Goal: Check status: Check status

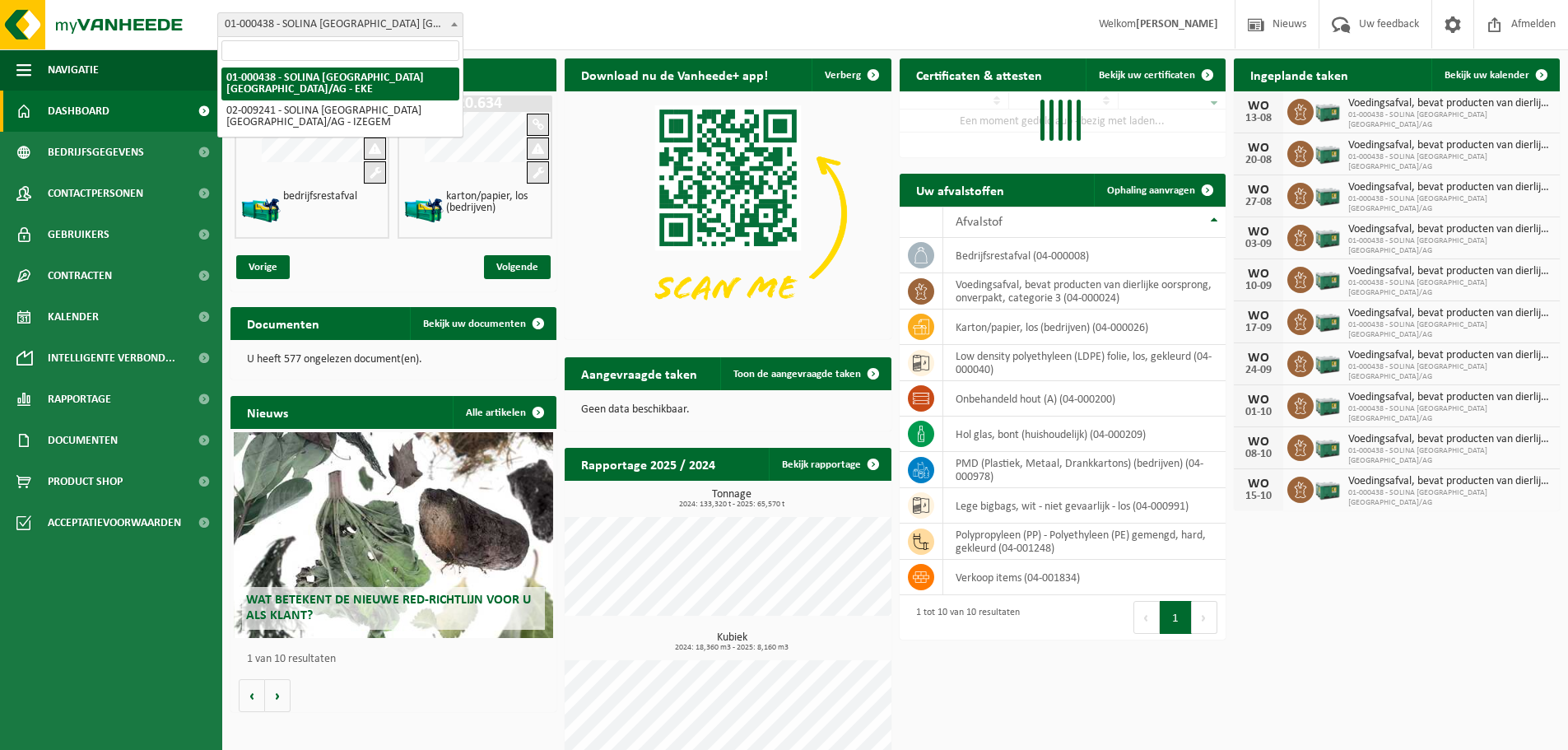
click at [455, 22] on b at bounding box center [454, 24] width 7 height 4
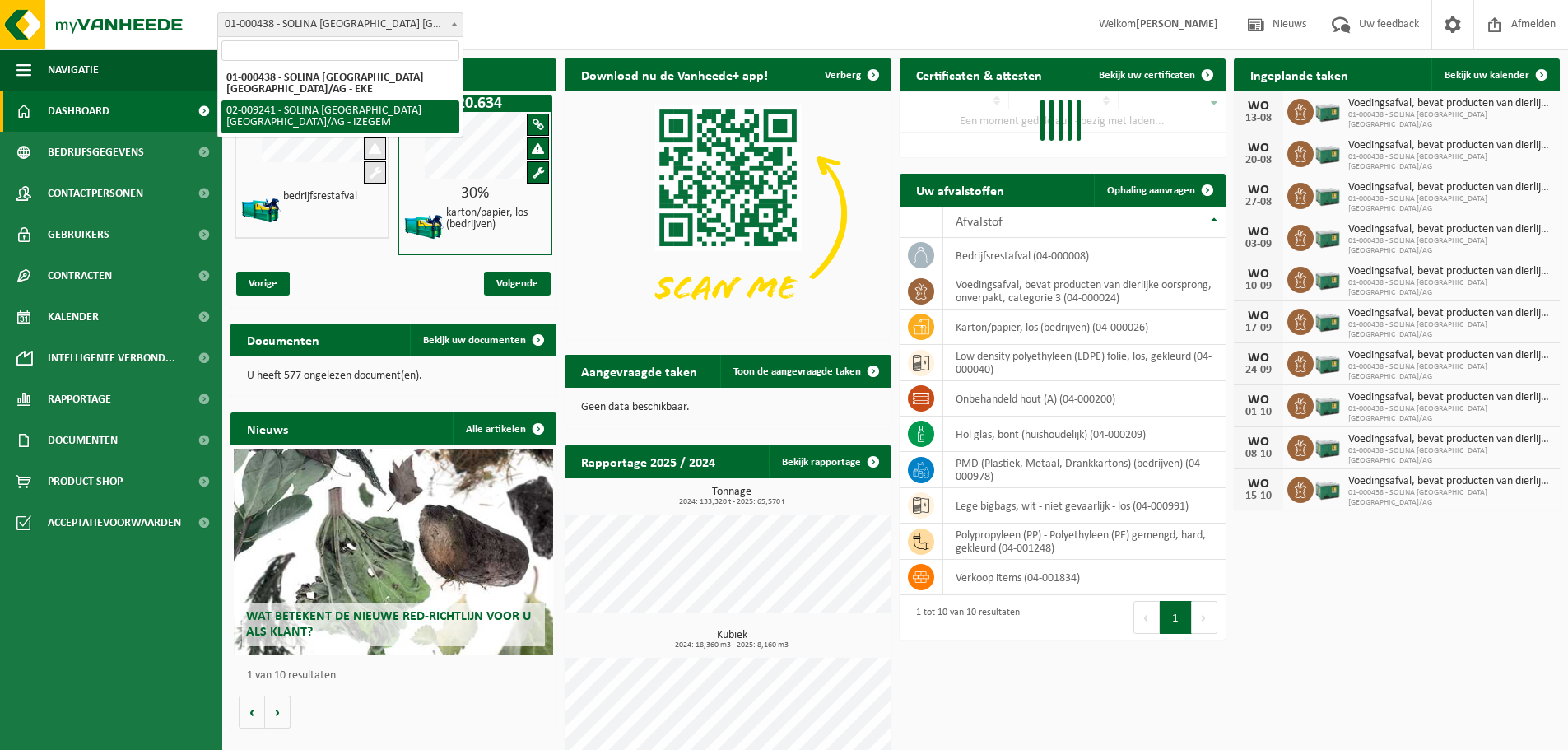
select select "13150"
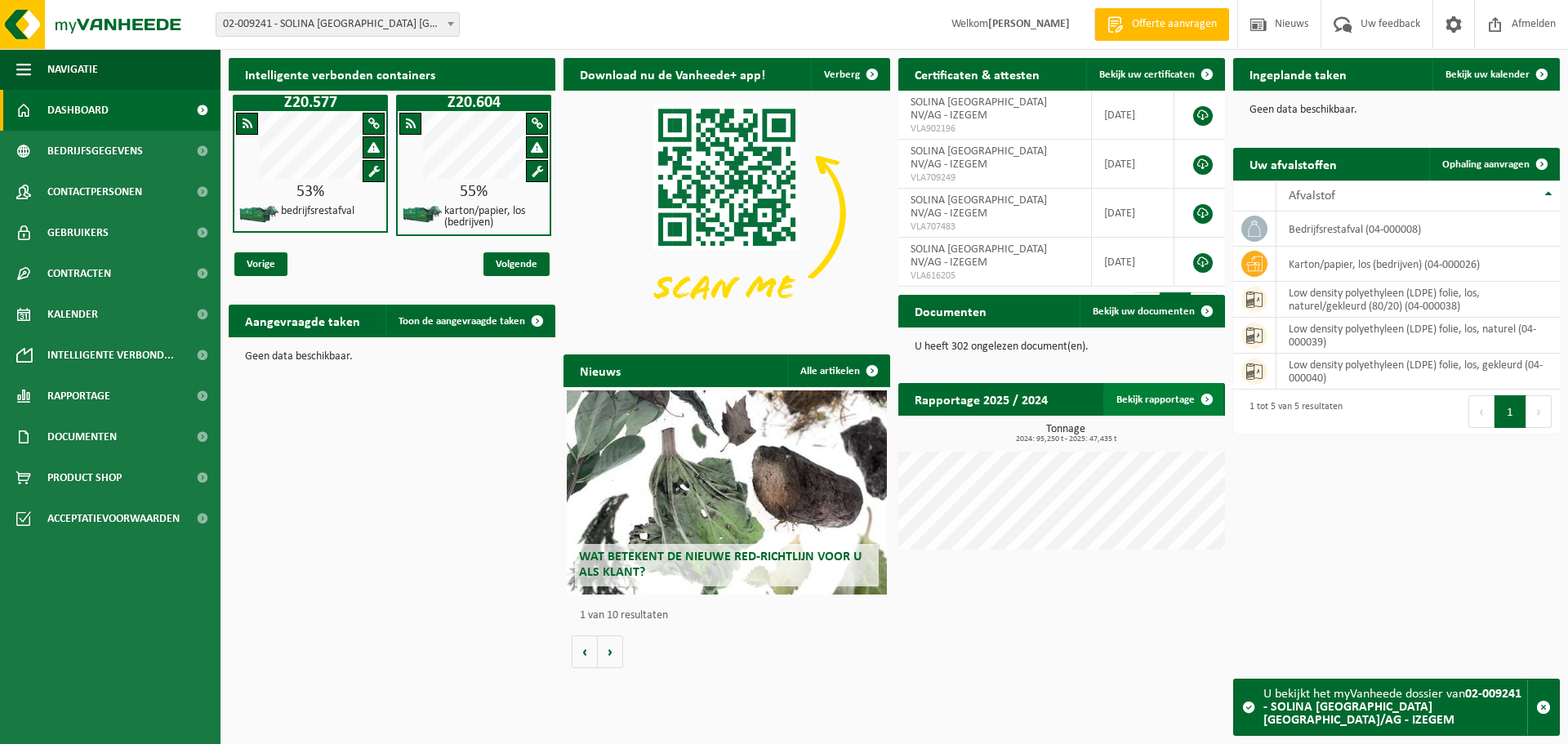
click at [1143, 401] on link "Bekijk rapportage" at bounding box center [1163, 398] width 120 height 32
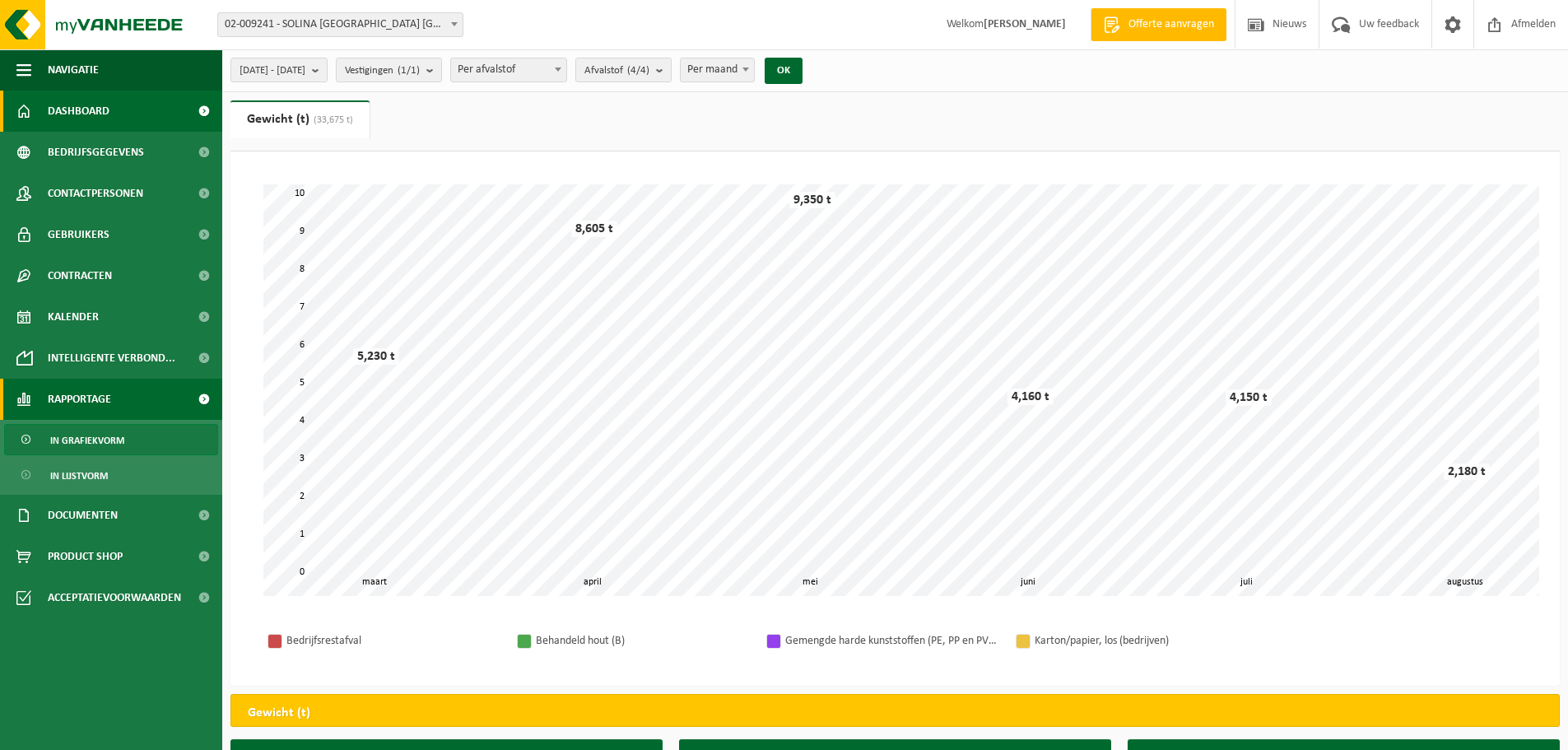
click at [67, 102] on span "Dashboard" at bounding box center [78, 111] width 61 height 41
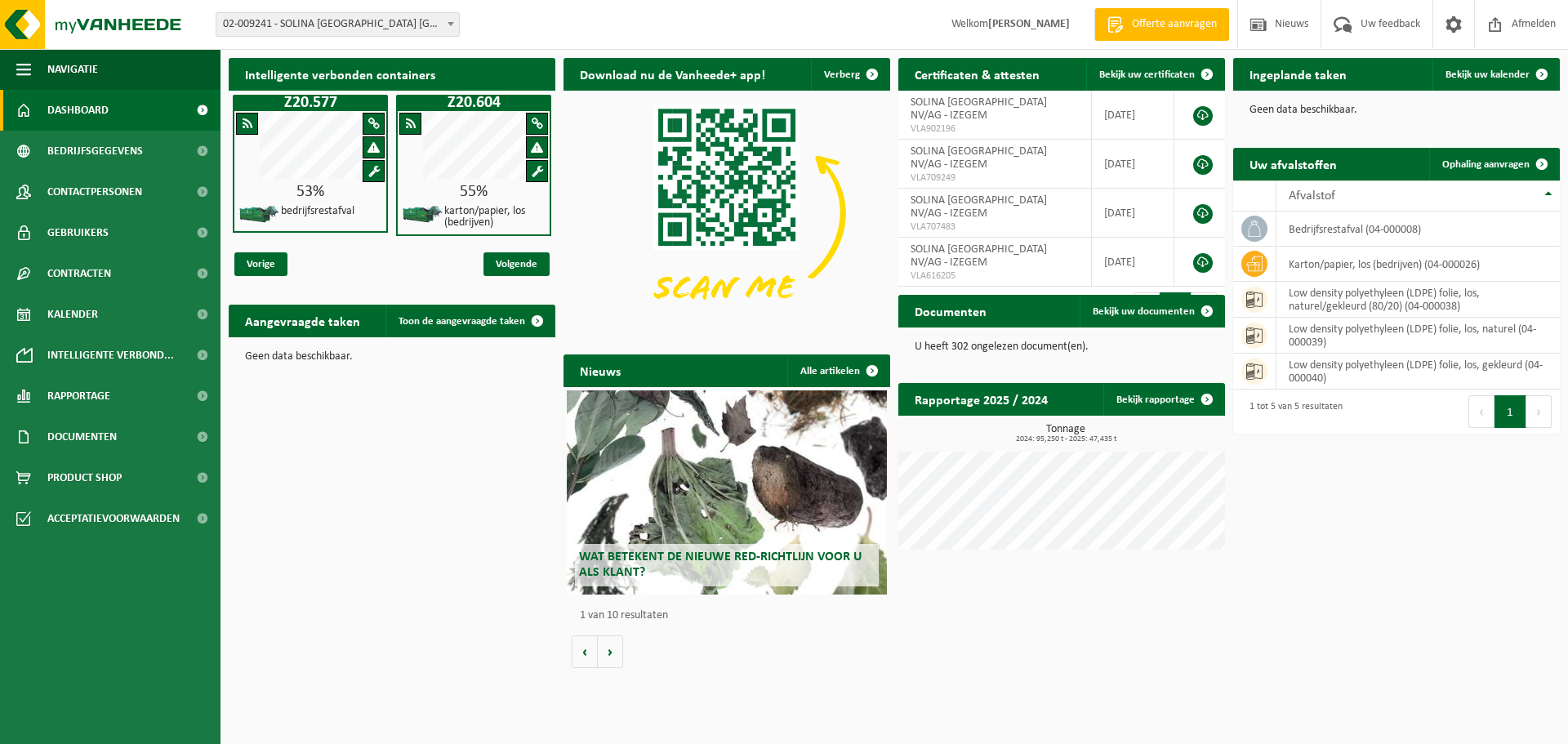
click at [454, 23] on span at bounding box center [451, 23] width 17 height 21
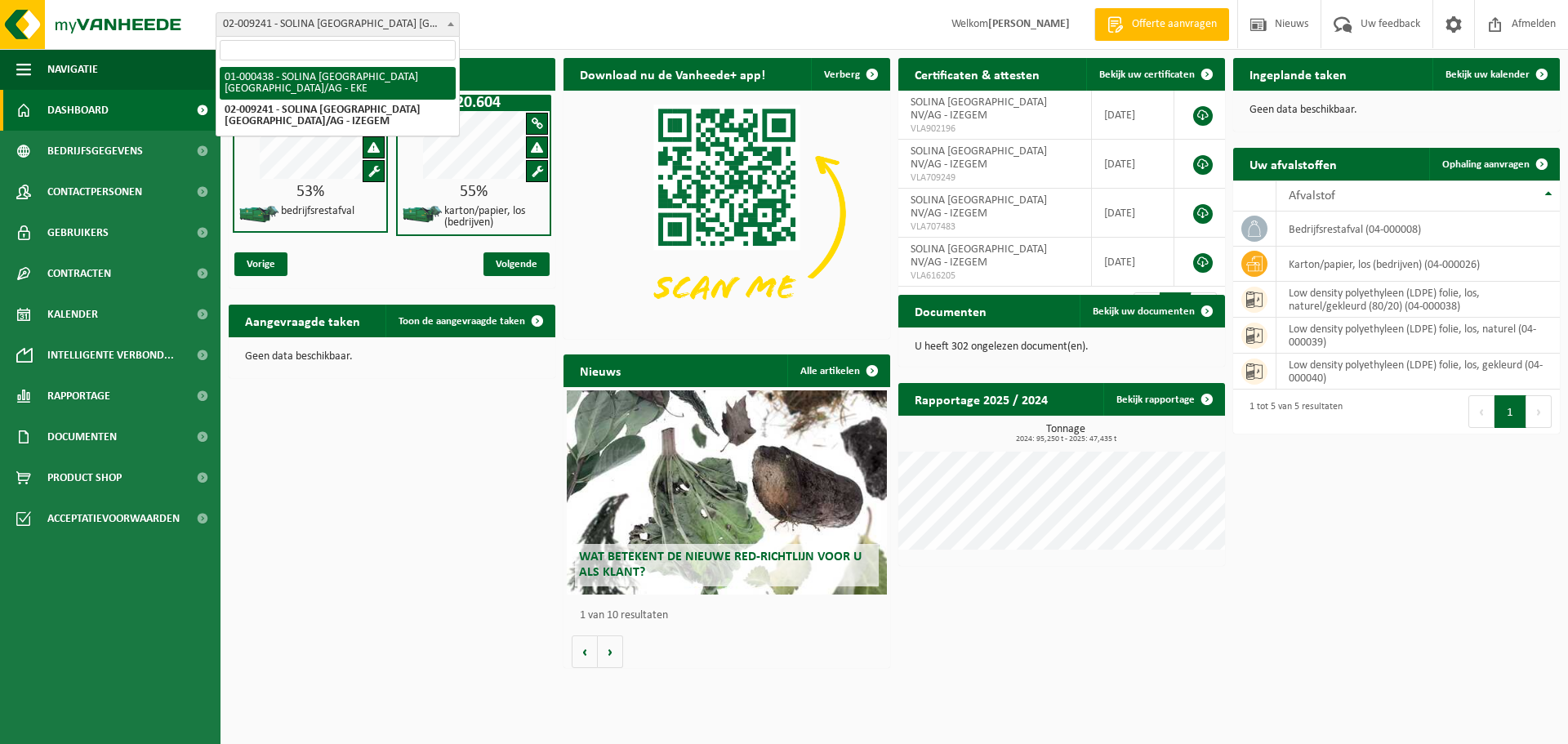
select select "13143"
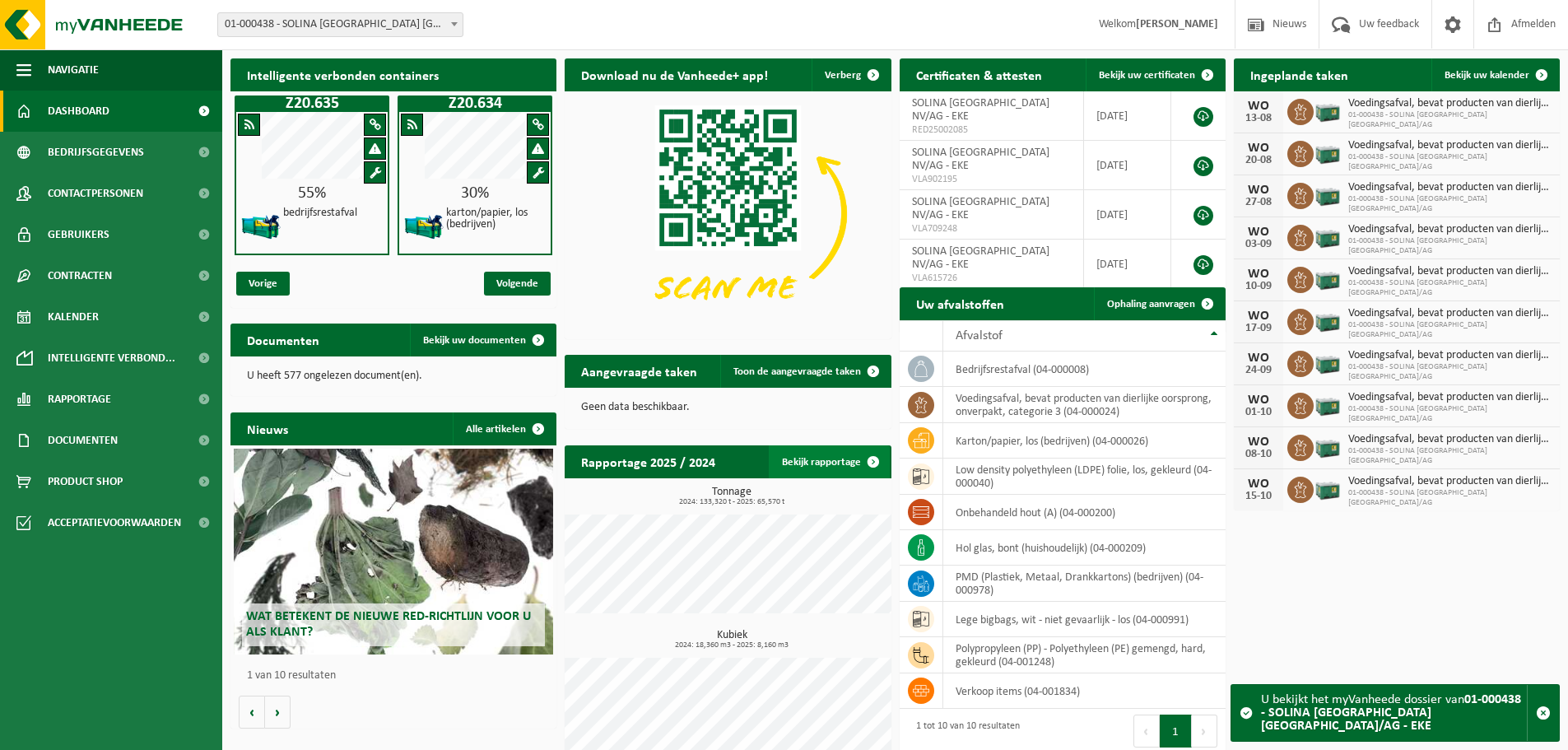
click at [810, 466] on link "Bekijk rapportage" at bounding box center [829, 461] width 121 height 33
